Goal: Information Seeking & Learning: Learn about a topic

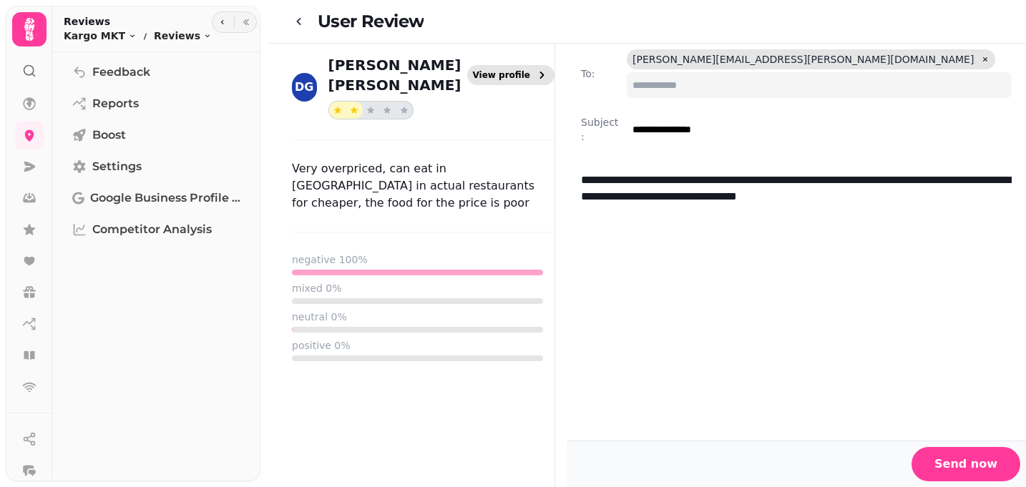
click at [534, 65] on button "View profile" at bounding box center [511, 75] width 88 height 20
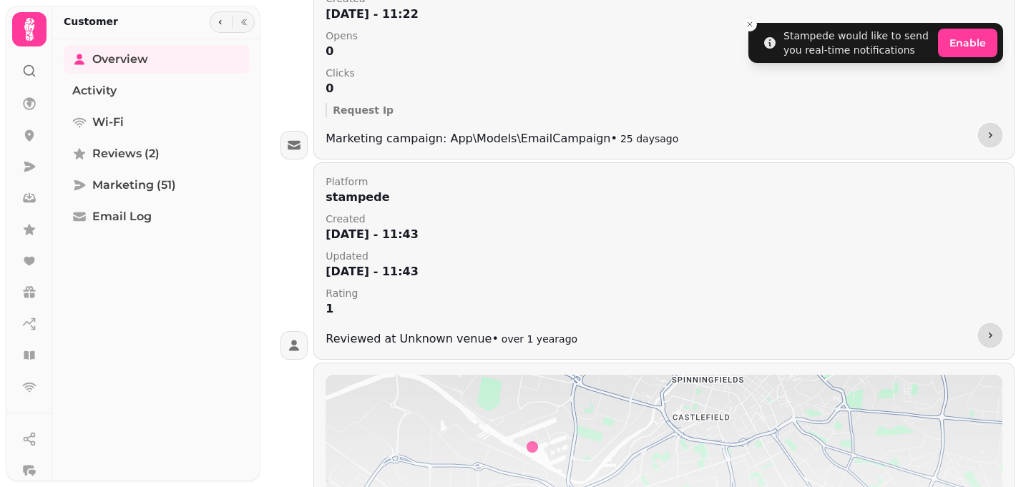
scroll to position [1979, 0]
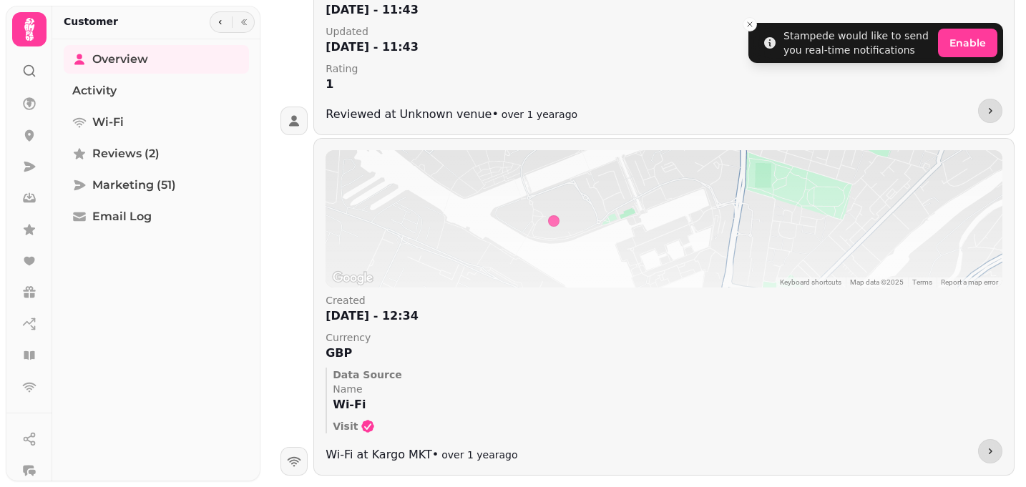
drag, startPoint x: 487, startPoint y: 199, endPoint x: 585, endPoint y: 229, distance: 102.6
click at [585, 229] on div at bounding box center [664, 218] width 677 height 137
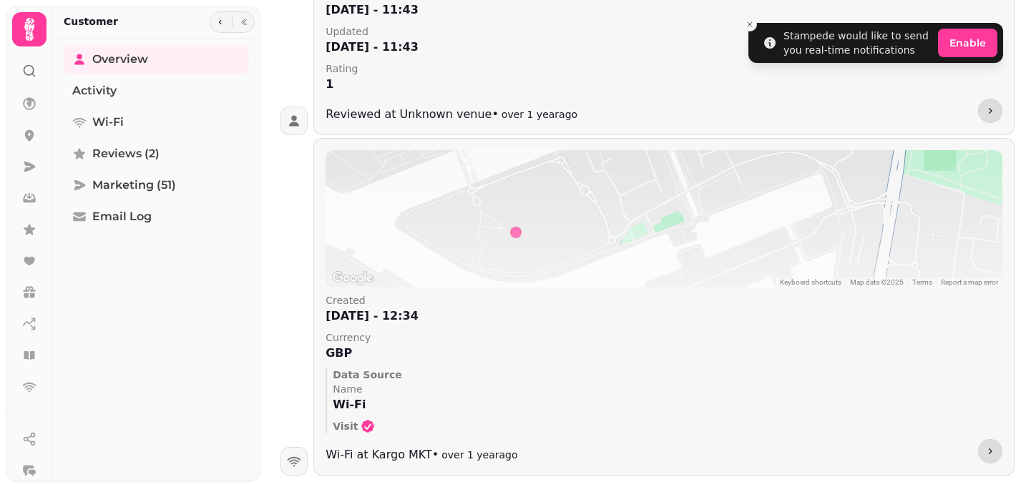
drag, startPoint x: 495, startPoint y: 210, endPoint x: 494, endPoint y: 238, distance: 27.9
click at [494, 238] on div at bounding box center [664, 218] width 677 height 137
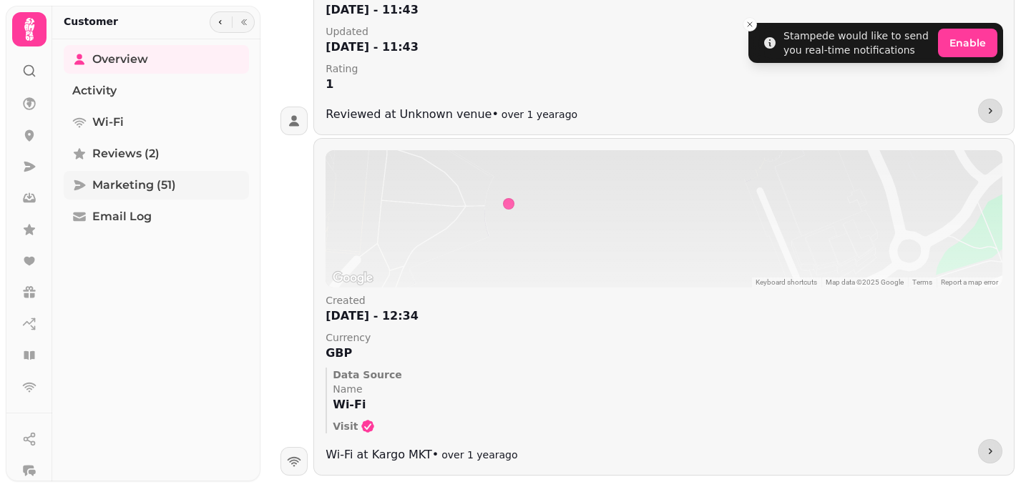
click at [142, 177] on span "Marketing (51)" at bounding box center [134, 185] width 84 height 17
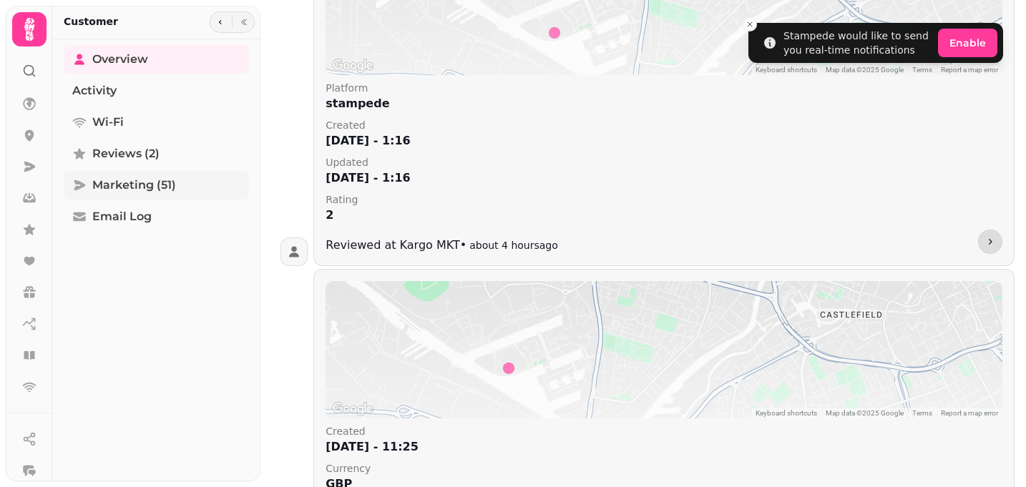
select select "**"
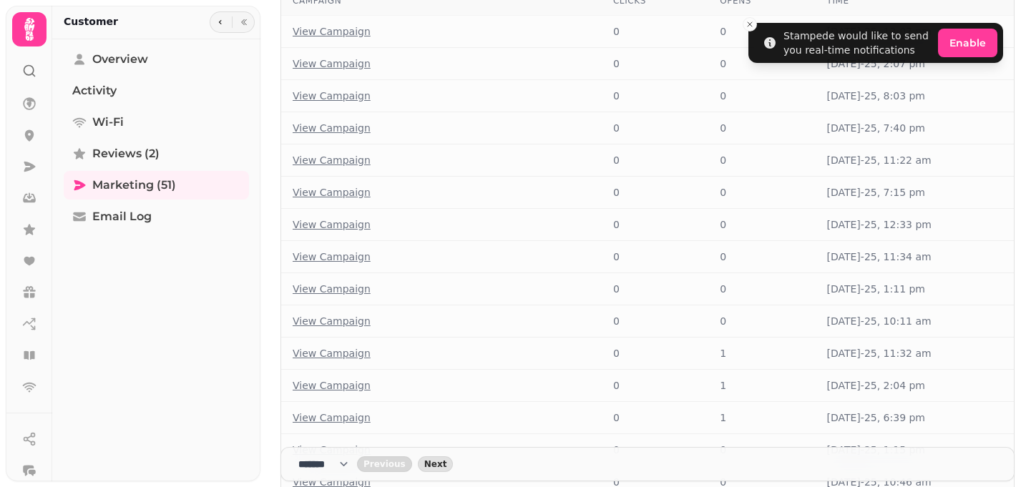
scroll to position [0, 0]
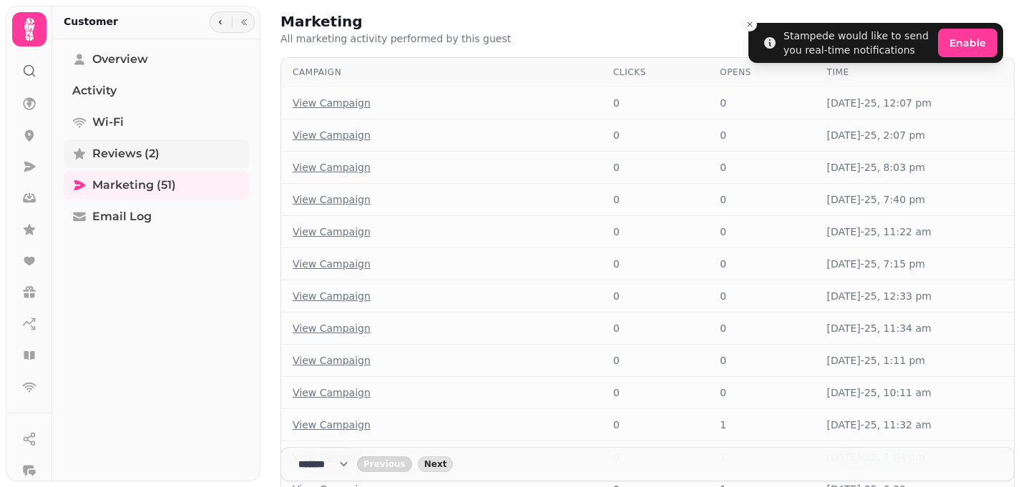
click at [196, 150] on link "Reviews (2)" at bounding box center [156, 154] width 185 height 29
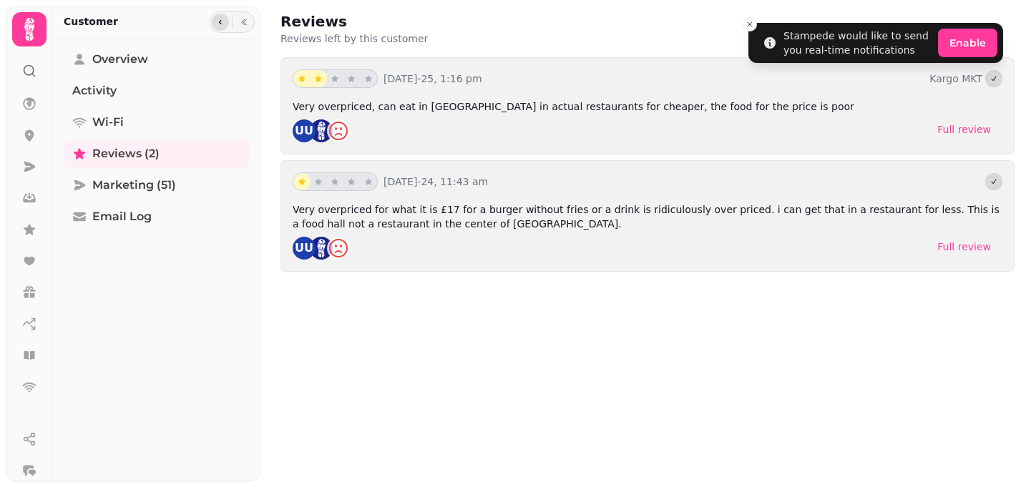
click at [222, 22] on icon "button" at bounding box center [220, 22] width 9 height 9
select select "**"
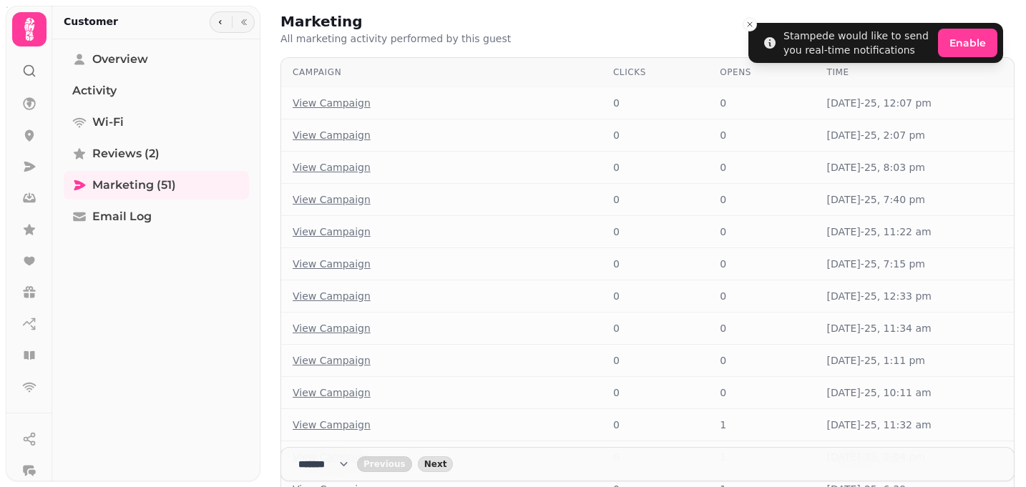
click at [212, 31] on div "Customer" at bounding box center [156, 23] width 208 height 34
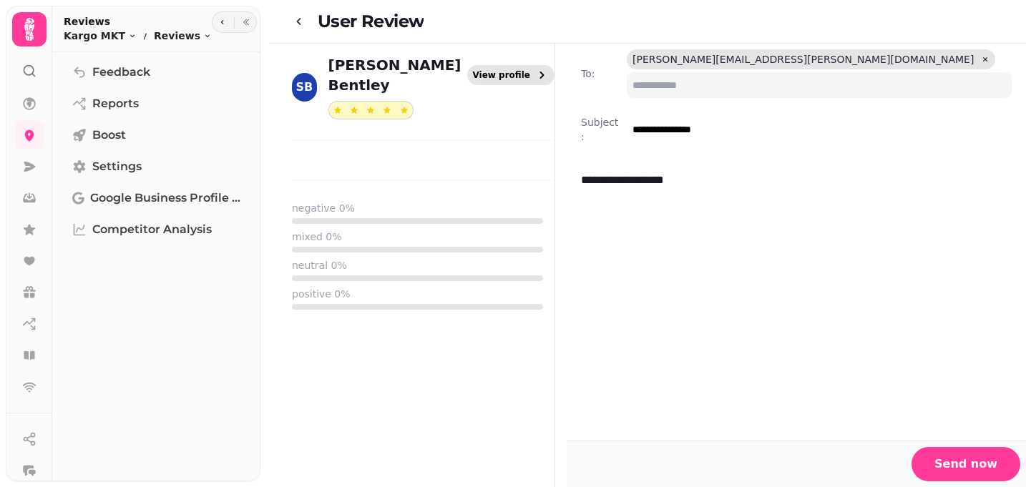
click at [503, 65] on button "View profile" at bounding box center [511, 75] width 88 height 20
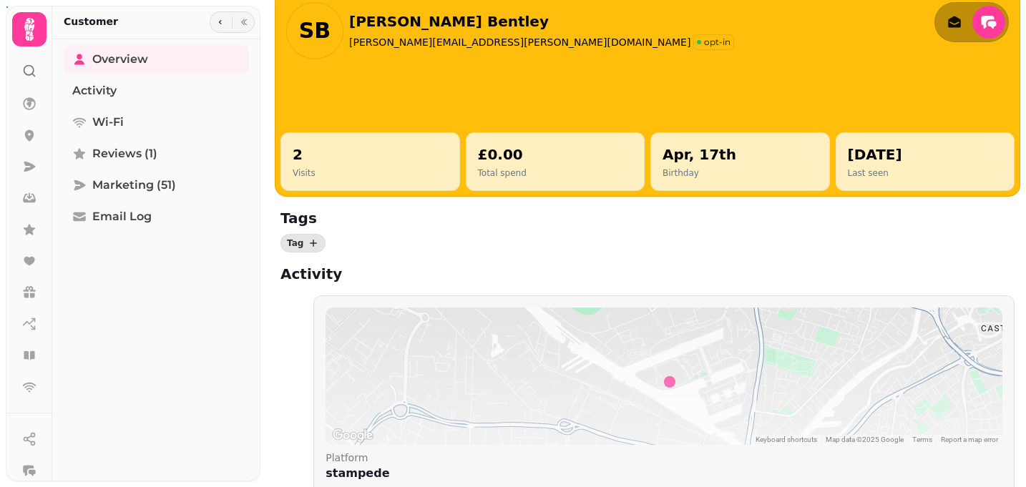
scroll to position [39, 0]
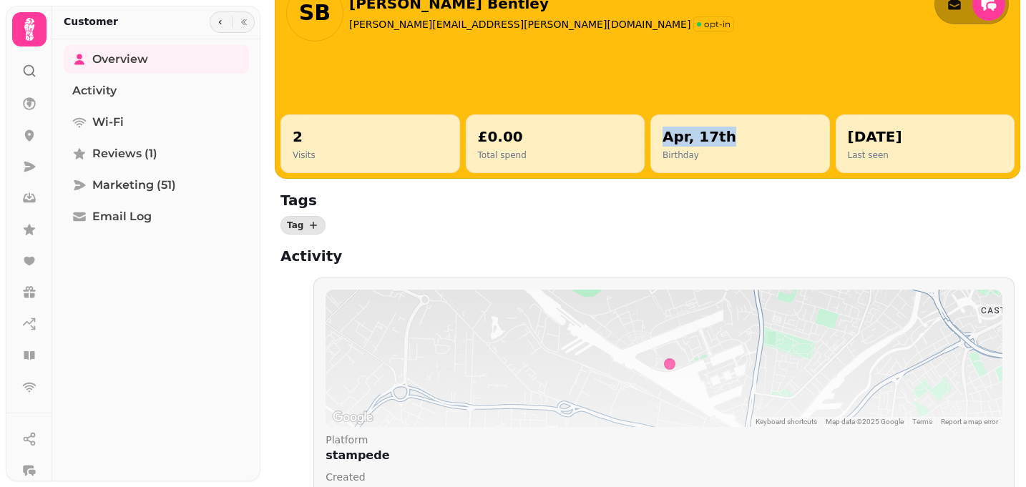
drag, startPoint x: 721, startPoint y: 132, endPoint x: 667, endPoint y: 132, distance: 53.7
click at [667, 132] on div "Apr, 17th Birthday" at bounding box center [740, 144] width 155 height 34
click at [722, 222] on div "Tag" at bounding box center [648, 225] width 734 height 19
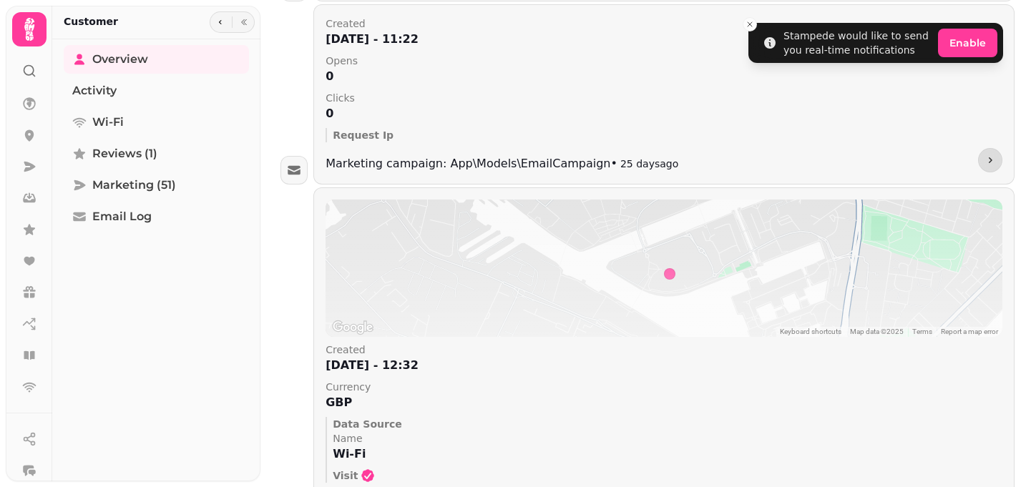
scroll to position [2073, 0]
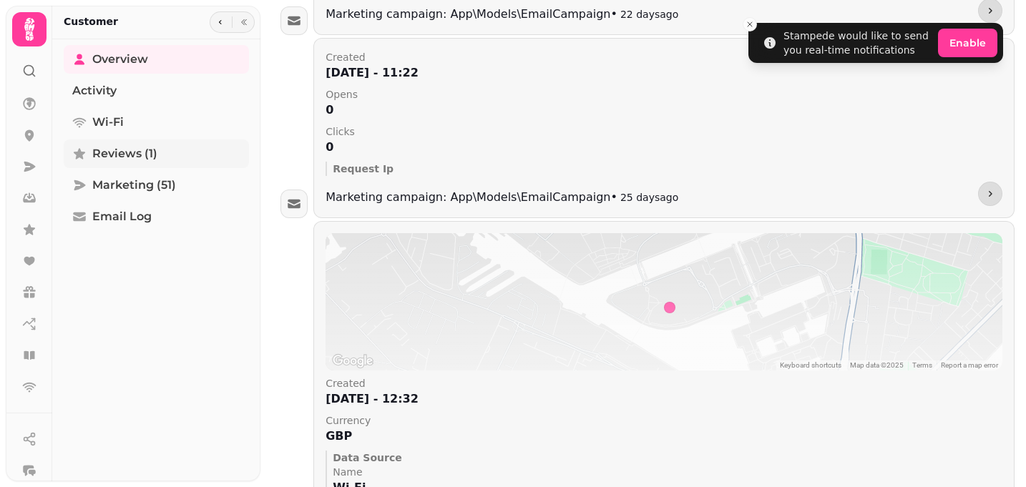
click at [136, 147] on span "Reviews (1)" at bounding box center [124, 153] width 65 height 17
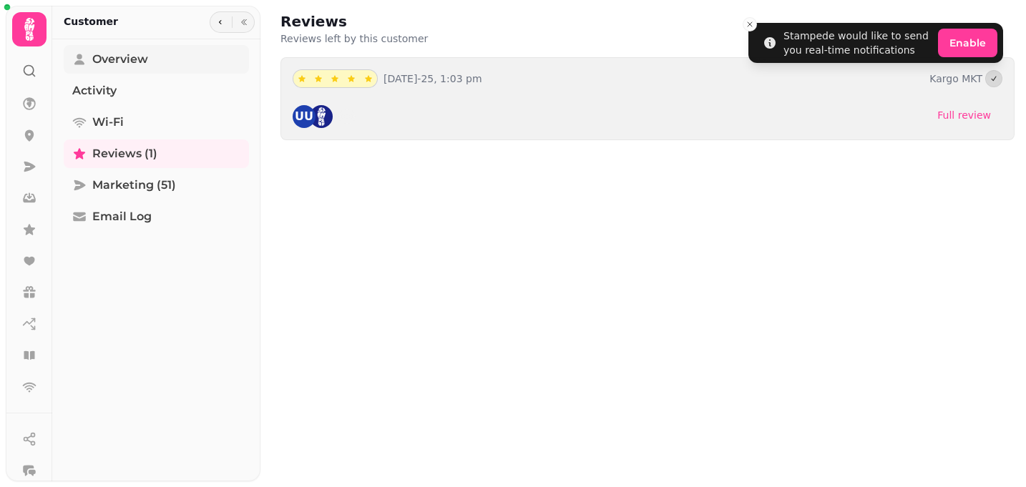
click at [141, 55] on span "Overview" at bounding box center [120, 59] width 56 height 17
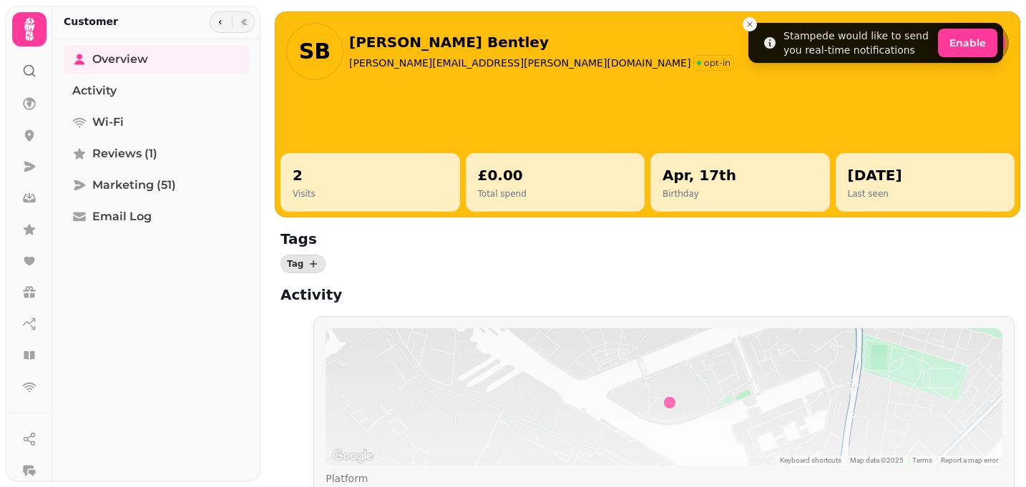
click at [539, 166] on div "£0.00 Total spend" at bounding box center [555, 182] width 155 height 34
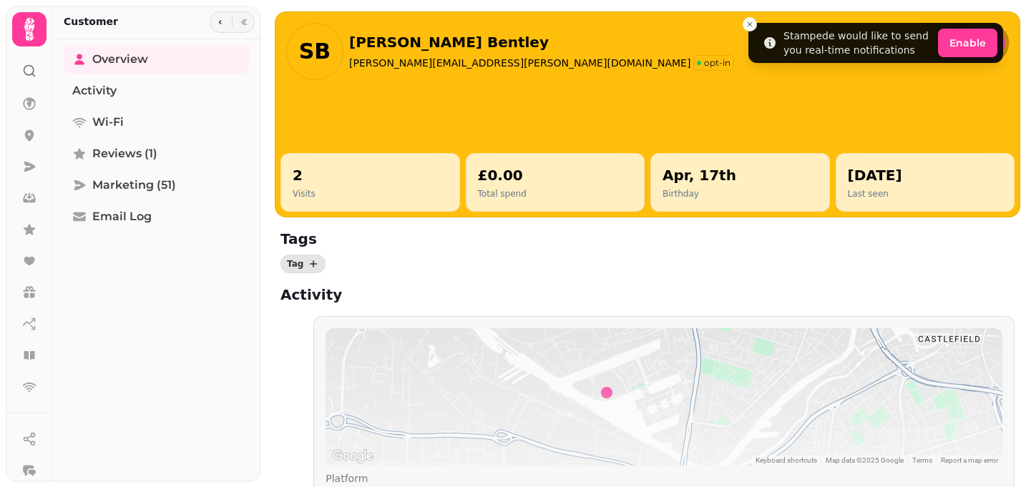
click at [243, 31] on div at bounding box center [232, 21] width 45 height 21
click at [220, 24] on icon "button" at bounding box center [220, 22] width 9 height 9
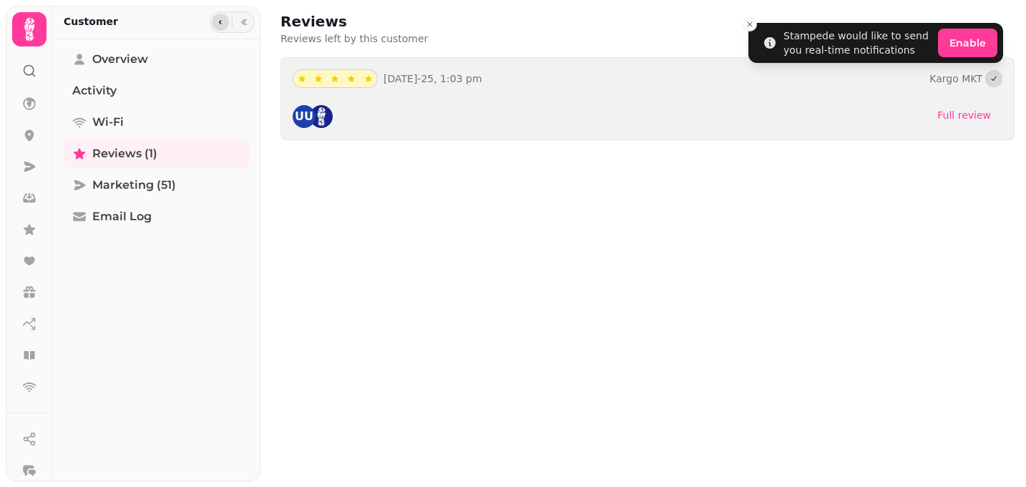
click at [220, 24] on icon "button" at bounding box center [220, 22] width 3 height 4
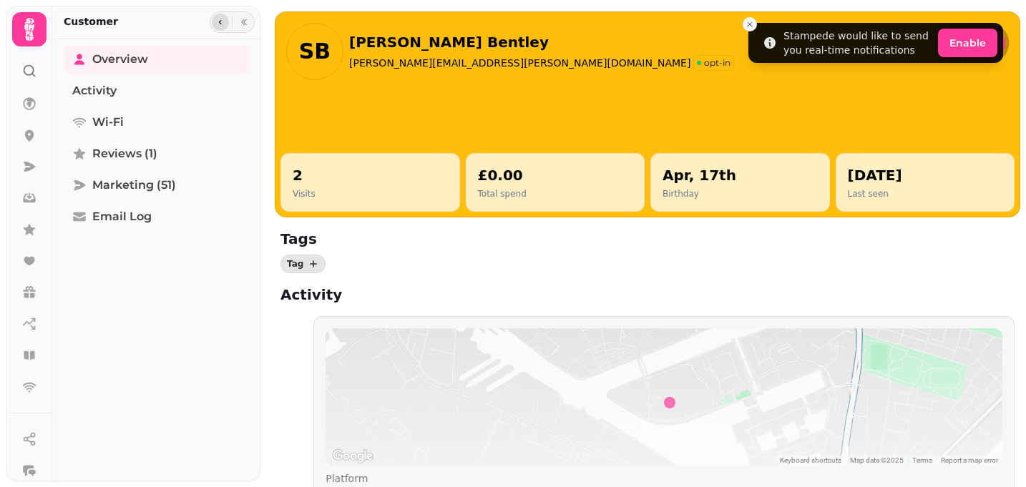
click at [221, 21] on icon "button" at bounding box center [220, 22] width 3 height 4
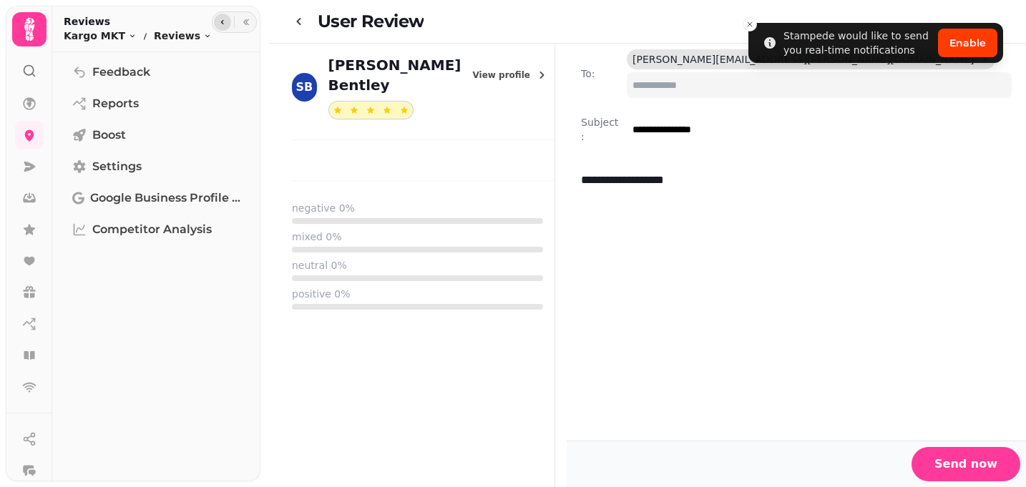
click at [222, 26] on icon "button" at bounding box center [222, 22] width 9 height 9
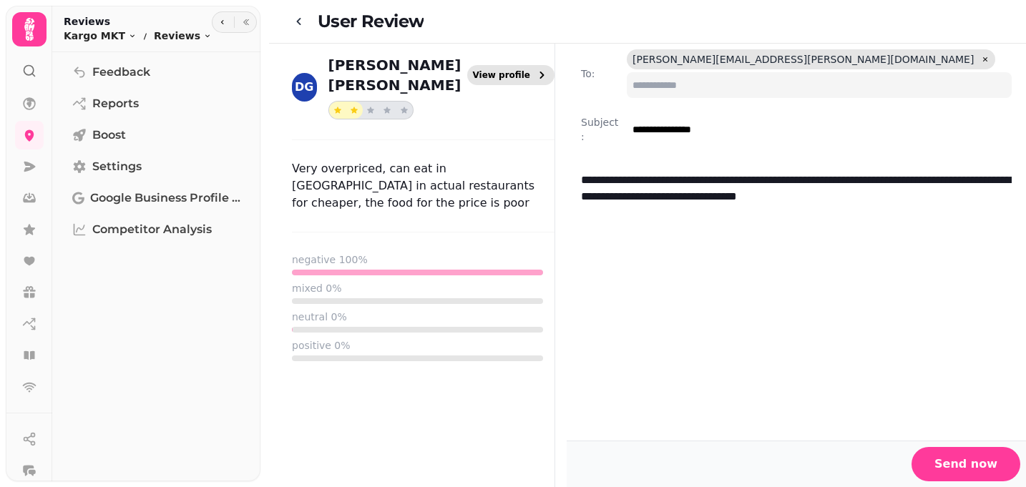
click at [488, 71] on span "View profile" at bounding box center [502, 75] width 58 height 9
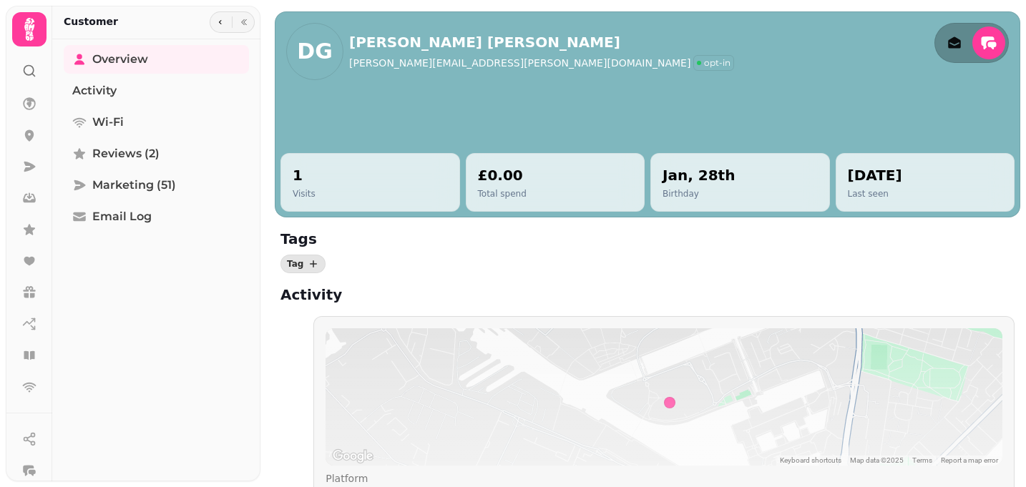
click at [535, 168] on div "£0.00 Total spend" at bounding box center [555, 182] width 155 height 34
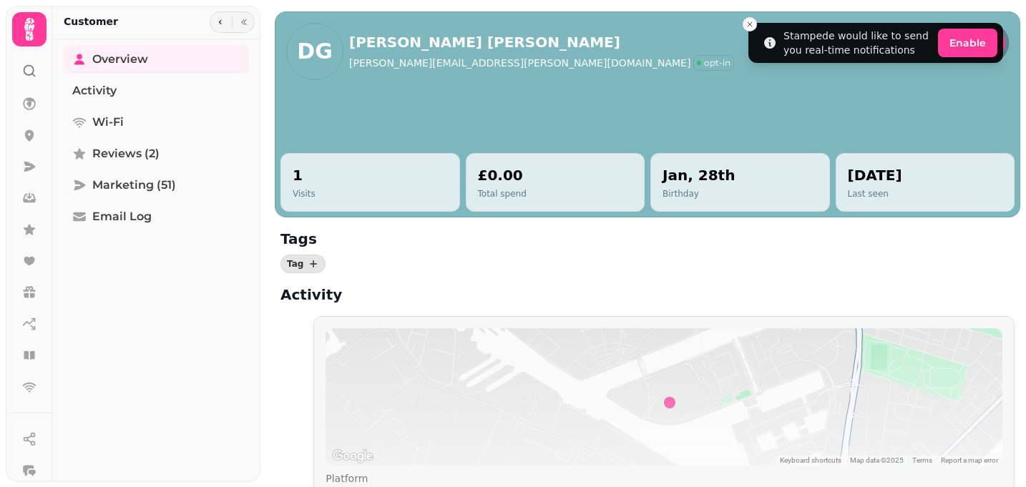
click at [516, 180] on h2 "£0.00" at bounding box center [502, 175] width 49 height 20
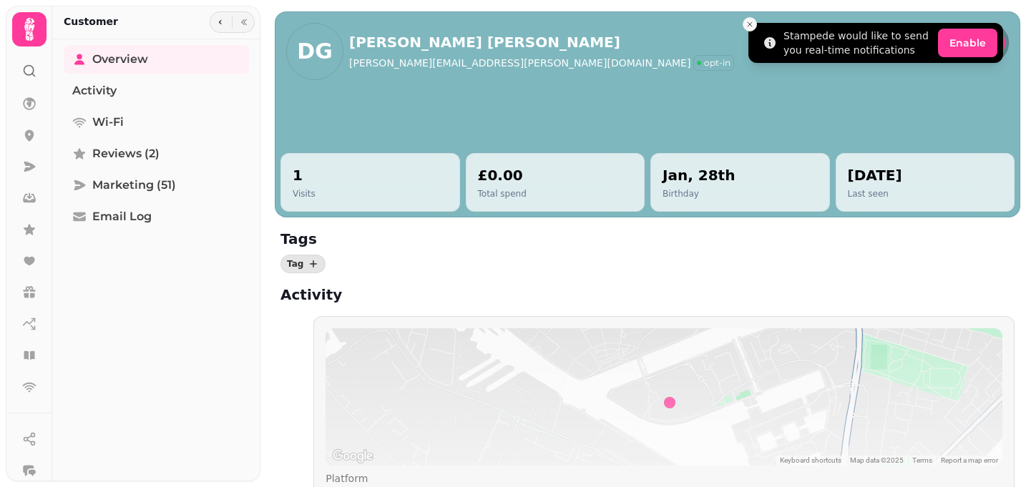
click at [748, 22] on line "Close toast" at bounding box center [750, 24] width 4 height 4
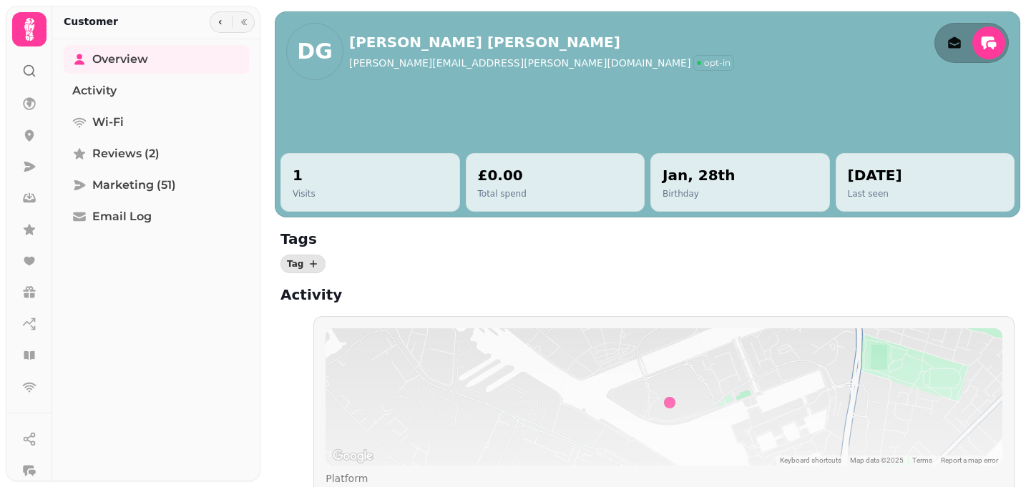
click at [540, 155] on div "£0.00 Total spend" at bounding box center [556, 182] width 180 height 59
click at [130, 155] on span "Reviews (2)" at bounding box center [125, 153] width 67 height 17
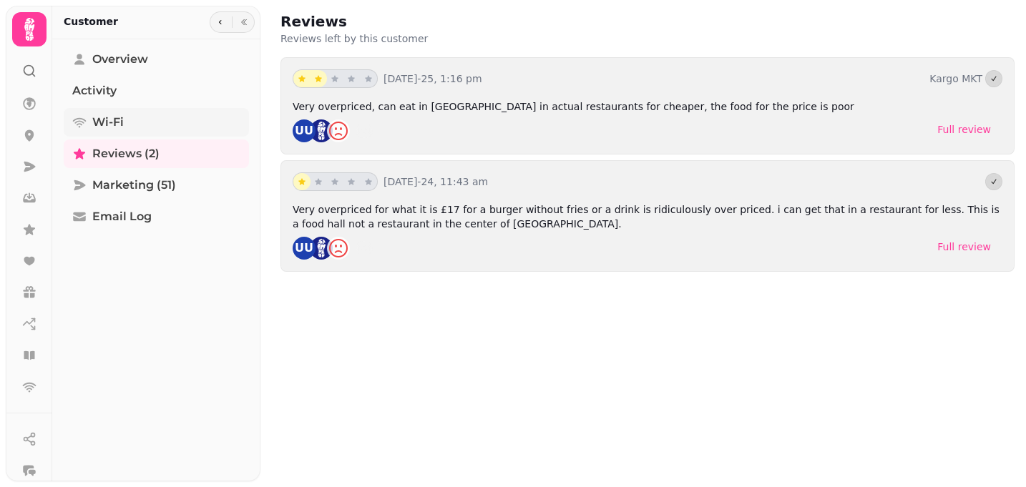
click at [122, 128] on span "Wi-Fi" at bounding box center [107, 122] width 31 height 17
select select "**"
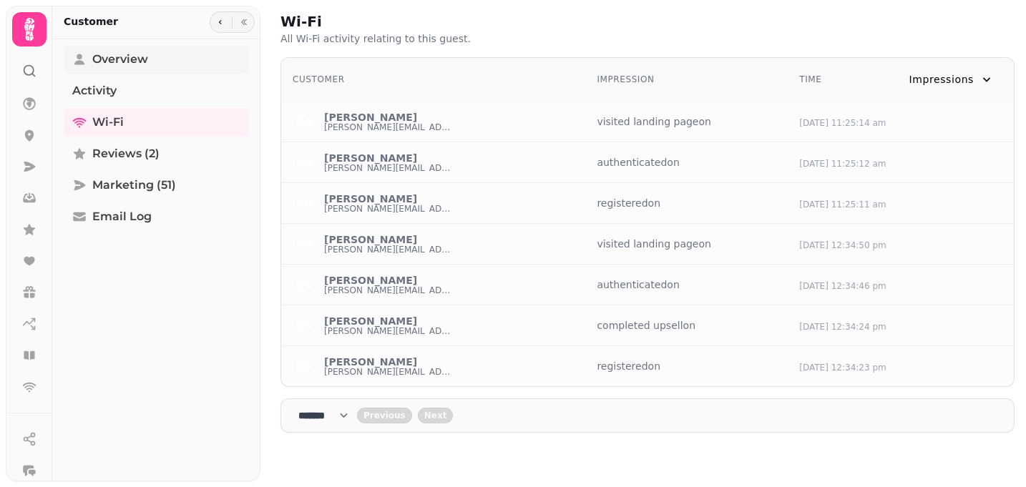
click at [115, 56] on span "Overview" at bounding box center [120, 59] width 56 height 17
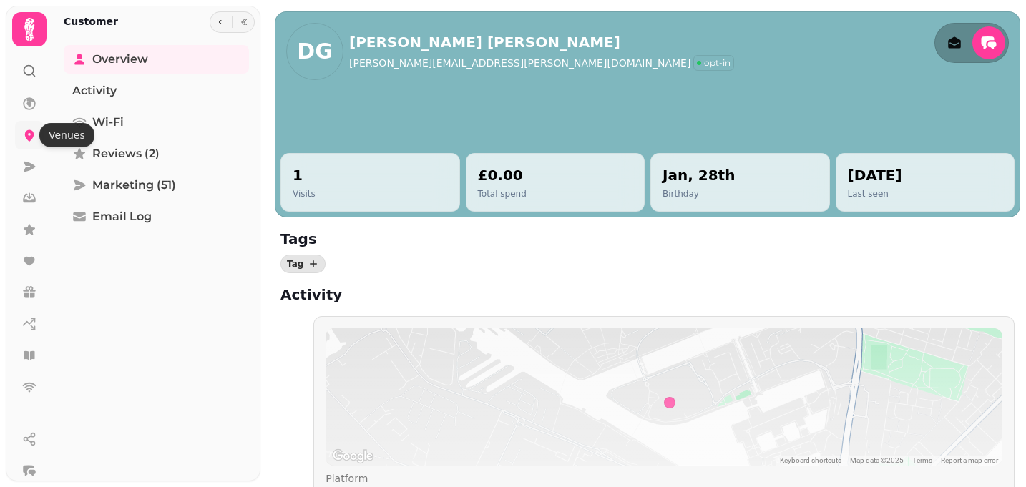
click at [30, 127] on link at bounding box center [29, 135] width 29 height 29
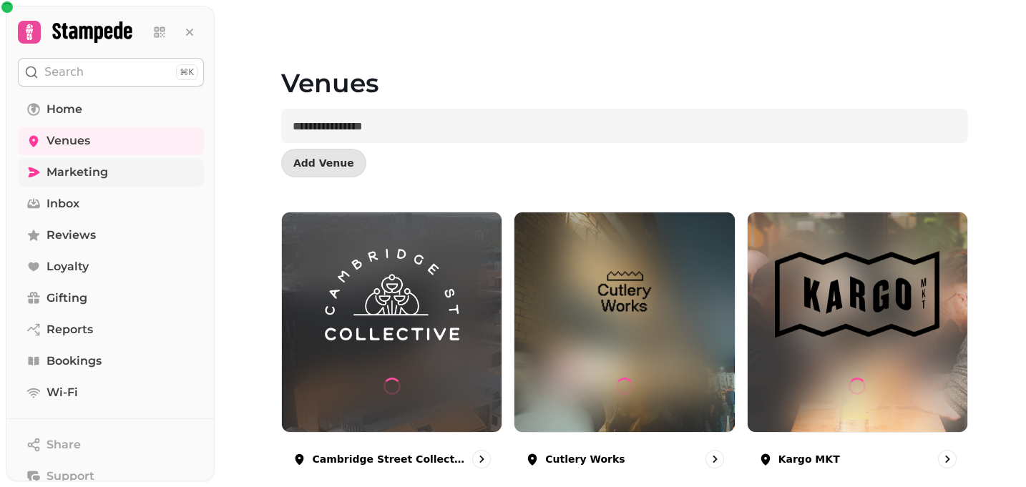
click at [79, 172] on span "Marketing" at bounding box center [78, 172] width 62 height 17
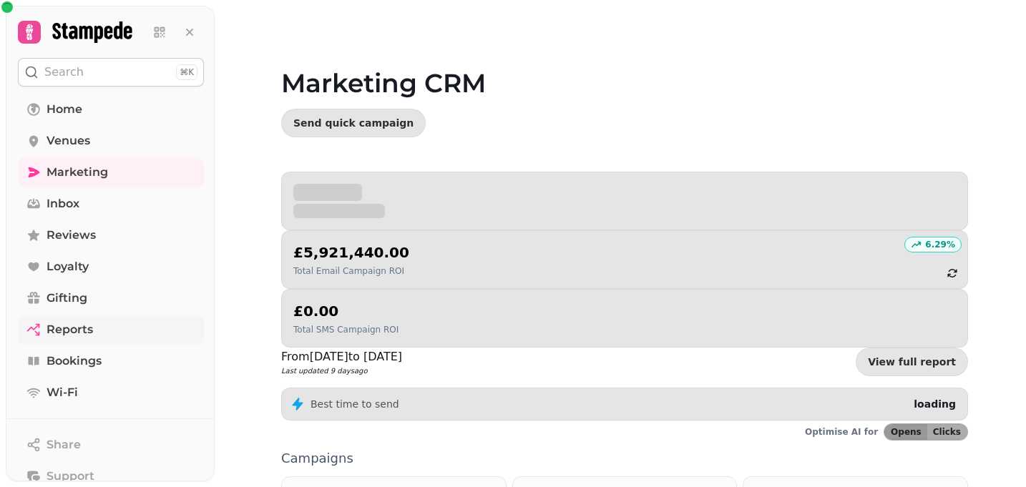
click at [105, 326] on link "Reports" at bounding box center [111, 330] width 186 height 29
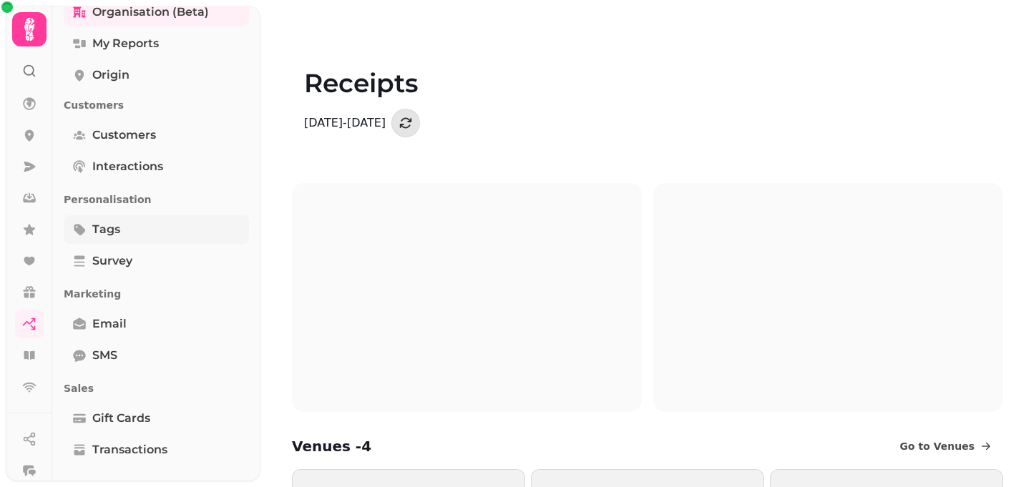
scroll to position [45, 0]
click at [182, 141] on link "Customers" at bounding box center [156, 137] width 185 height 29
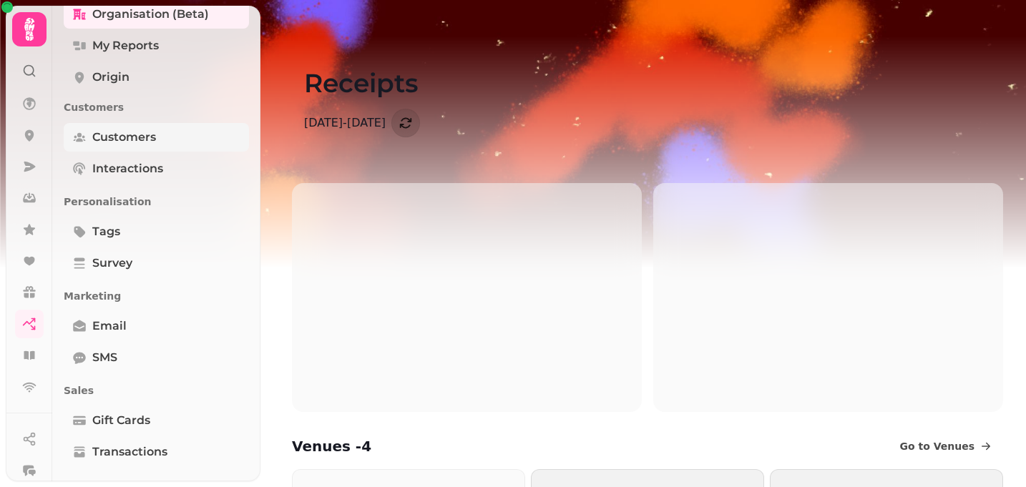
select select "**"
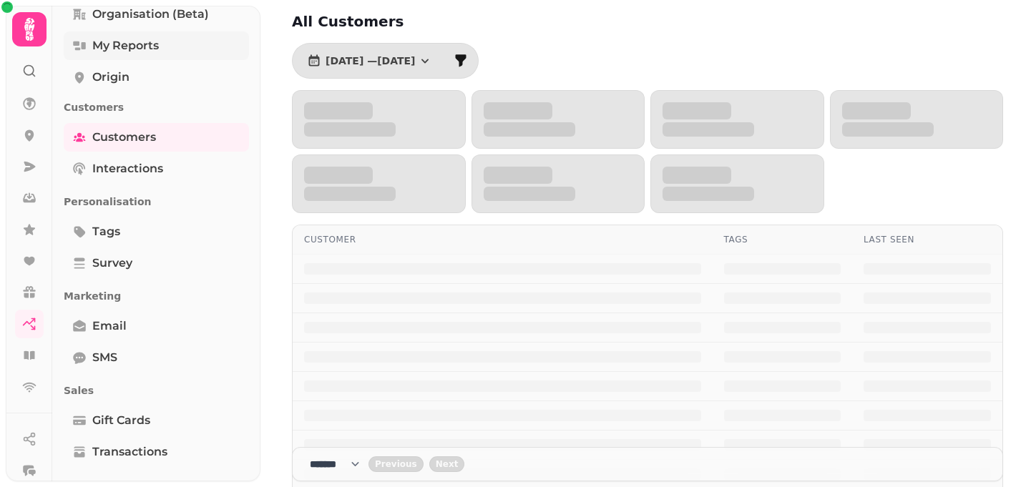
click at [170, 56] on link "My Reports" at bounding box center [156, 45] width 185 height 29
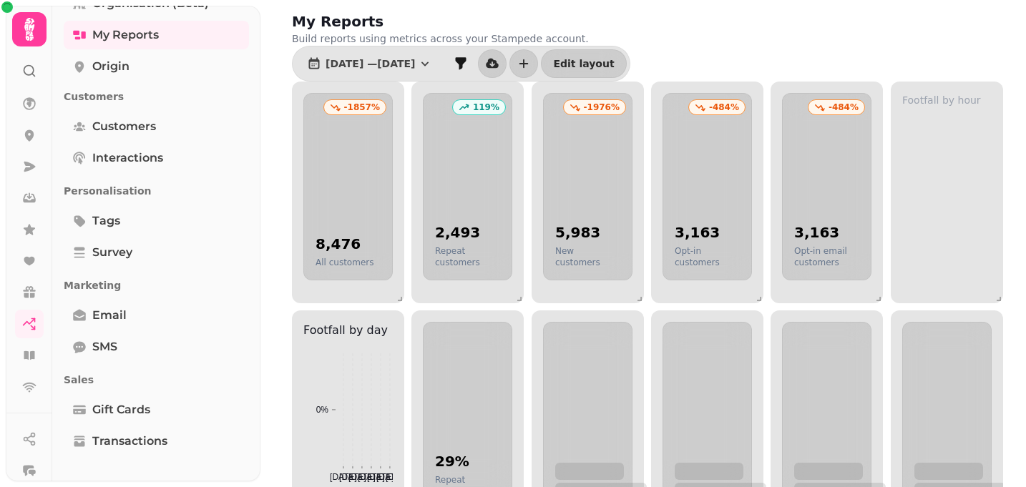
scroll to position [54, 0]
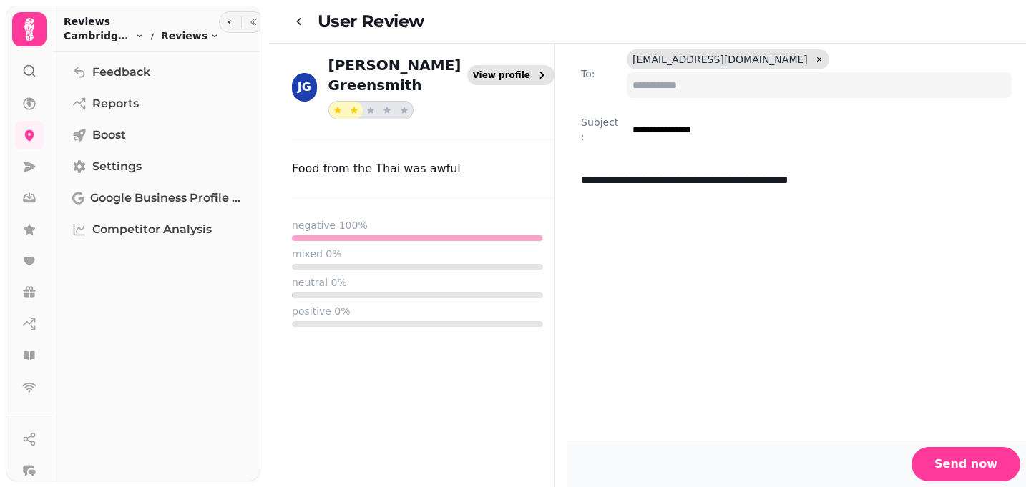
click at [500, 71] on span "View profile" at bounding box center [502, 75] width 58 height 9
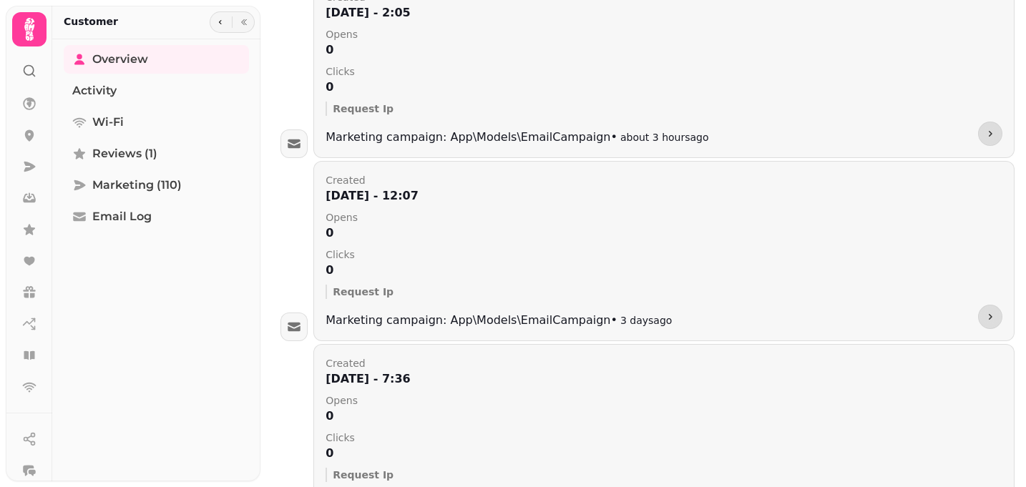
scroll to position [354, 0]
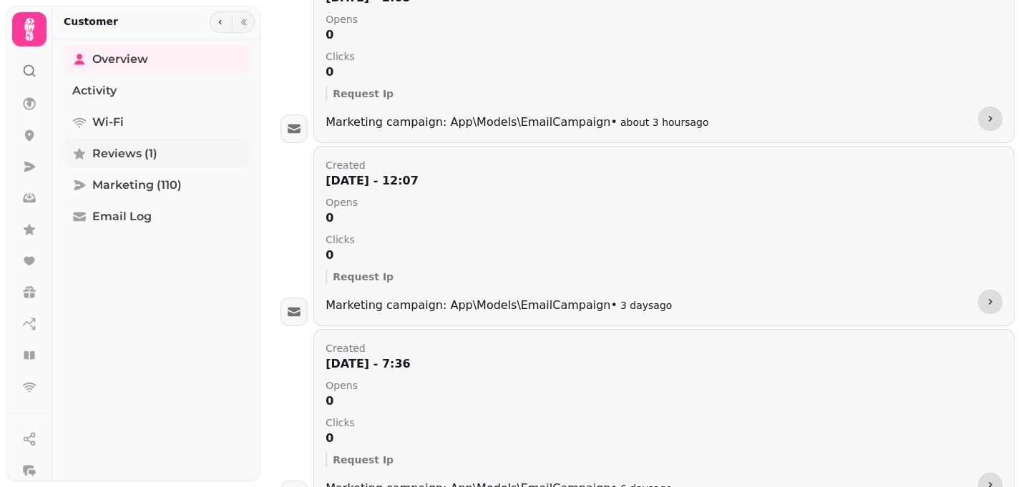
click at [150, 145] on link "Reviews (1)" at bounding box center [156, 154] width 185 height 29
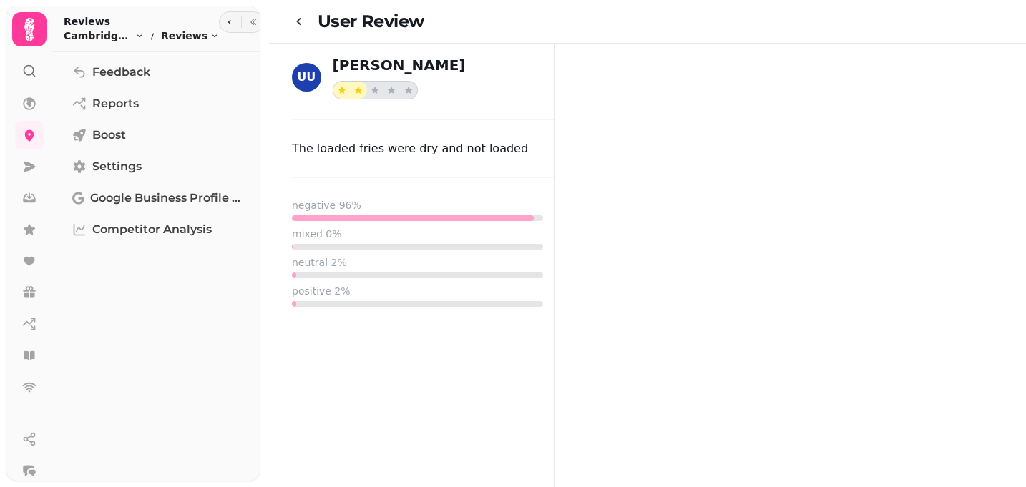
click at [474, 33] on div "User Review" at bounding box center [423, 21] width 210 height 27
click at [326, 74] on div "UU Iain Dickey" at bounding box center [423, 77] width 263 height 44
